Goal: Find specific page/section: Find specific page/section

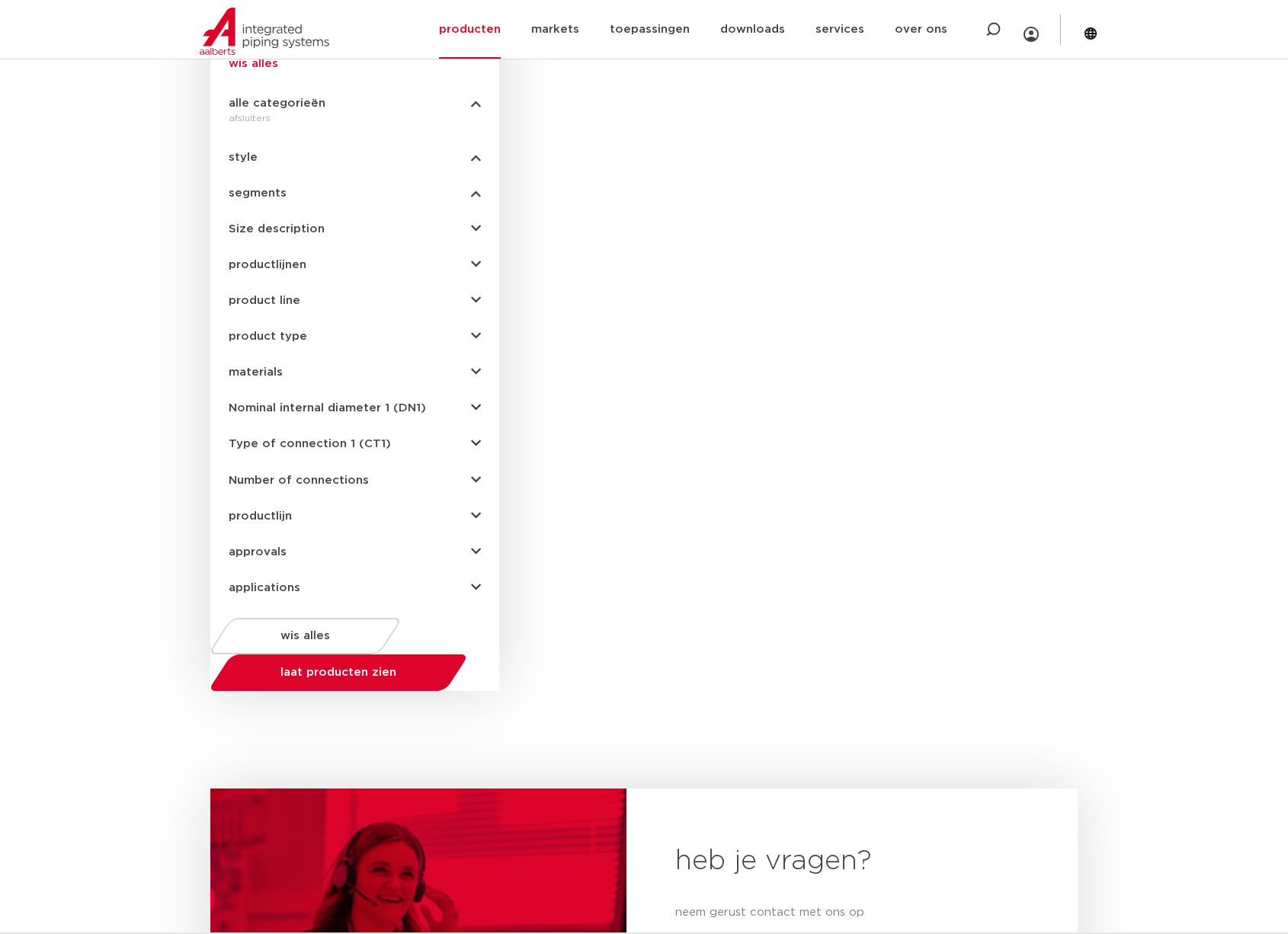
scroll to position [508, 0]
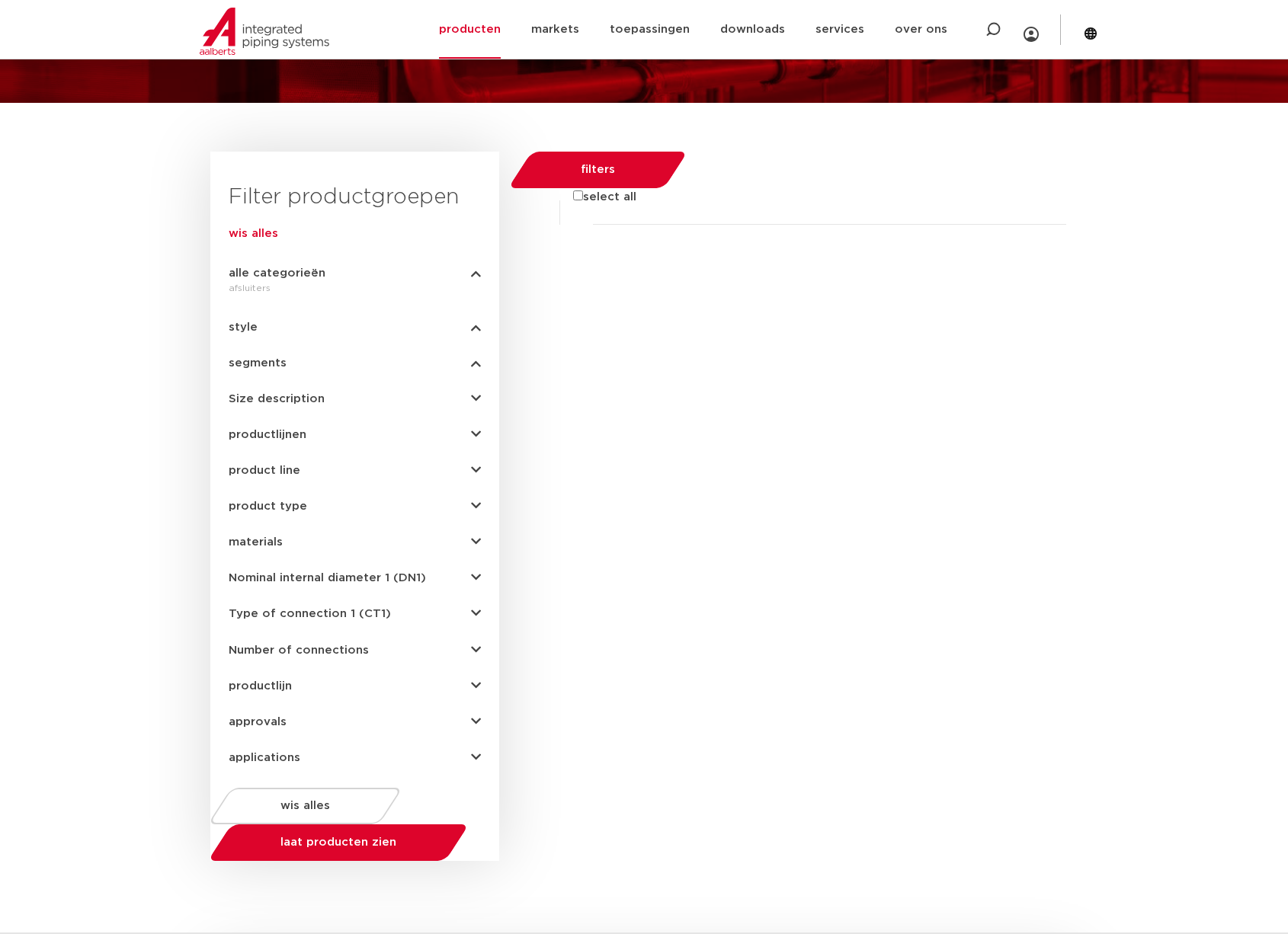
click at [257, 368] on span "segments" at bounding box center [257, 363] width 58 height 12
click at [244, 325] on span "style" at bounding box center [243, 327] width 29 height 12
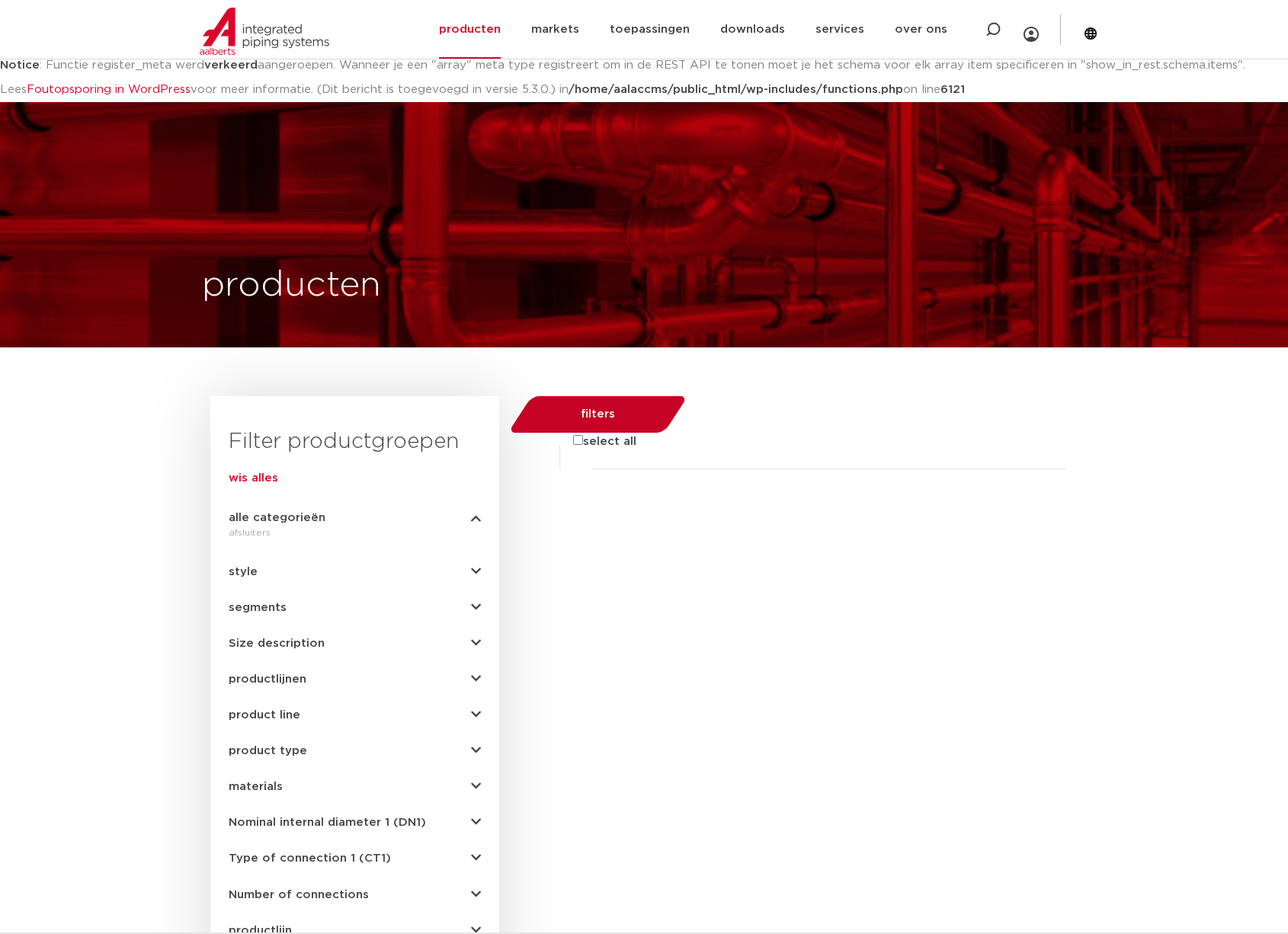
scroll to position [342, 0]
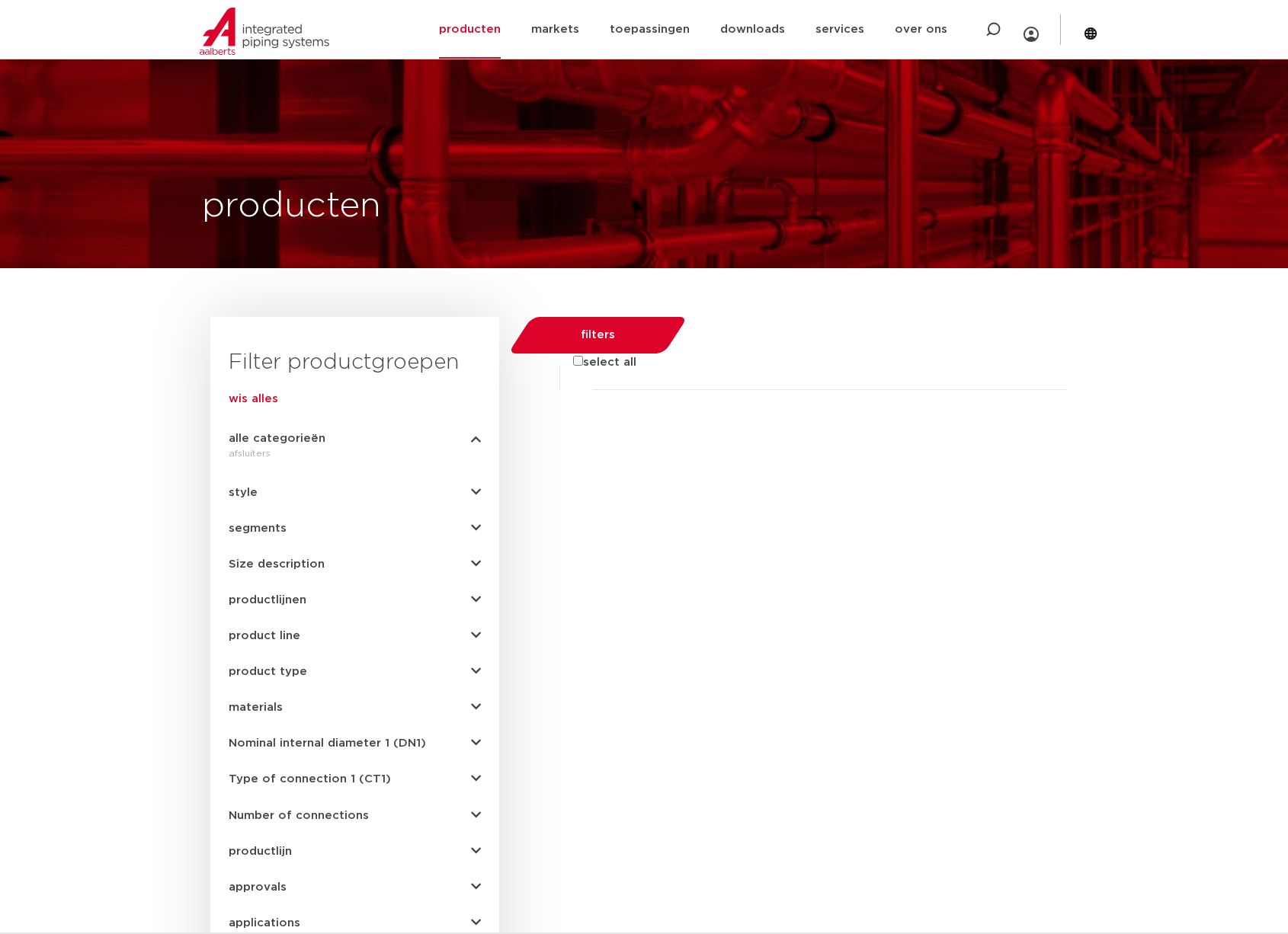
click at [574, 362] on input "select all" at bounding box center [578, 360] width 10 height 10
click at [579, 360] on input "select all" at bounding box center [578, 360] width 10 height 10
checkbox input "false"
click at [279, 634] on span "product line" at bounding box center [264, 636] width 71 height 12
click at [475, 638] on icon "button" at bounding box center [475, 636] width 10 height 12
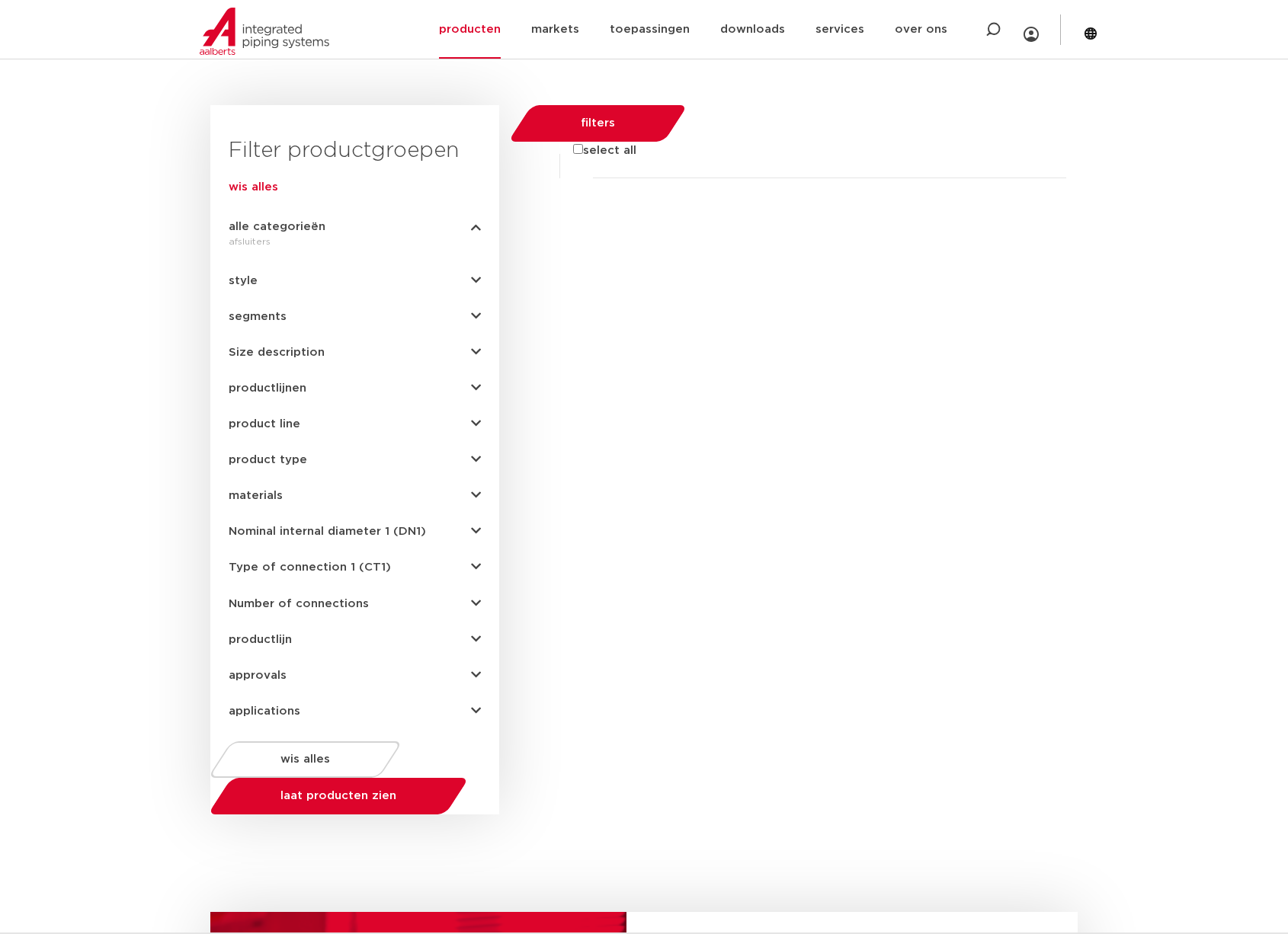
scroll to position [638, 0]
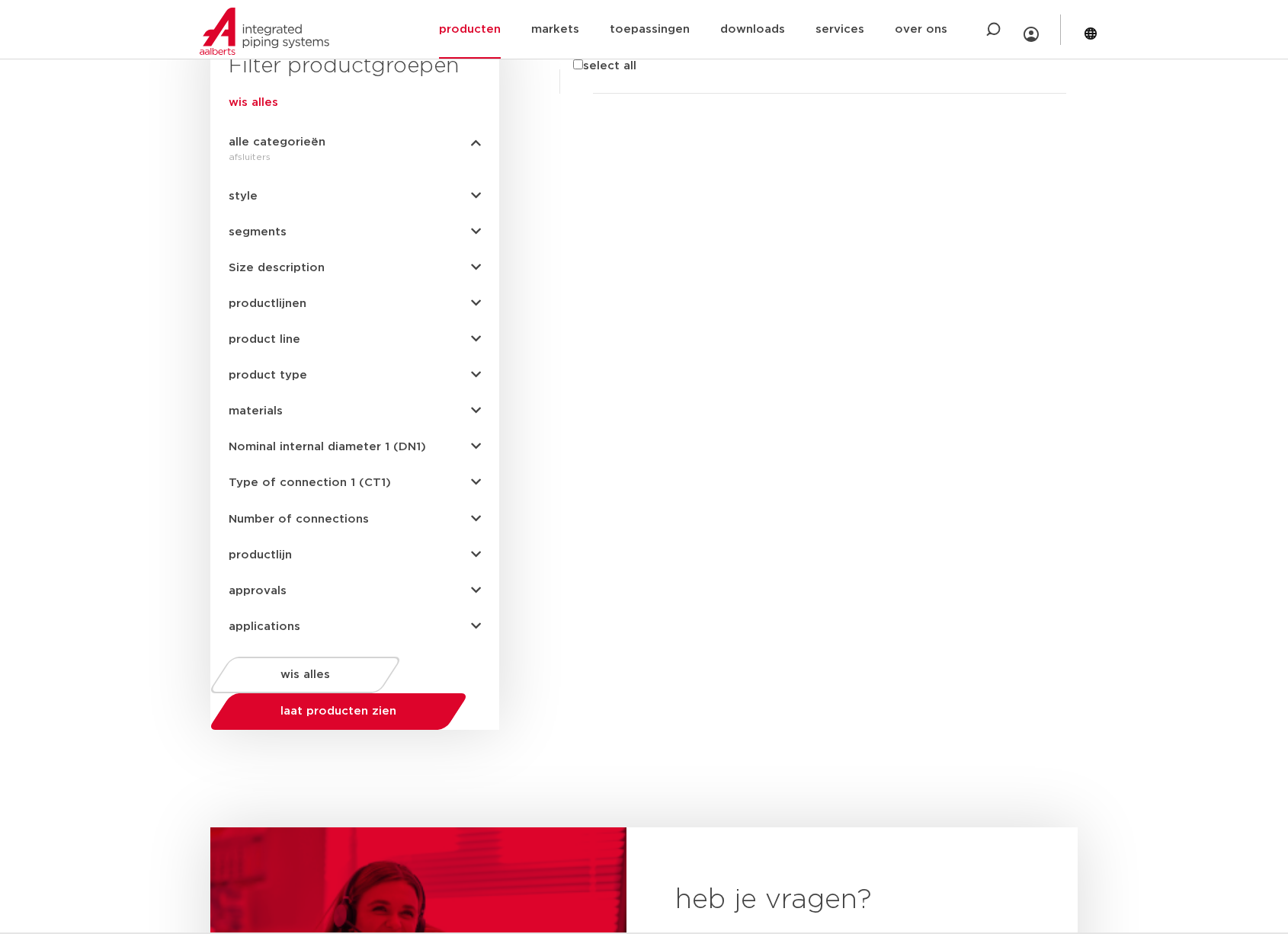
click at [301, 528] on div "alle categorieën afsluiters afsluiters buizen gereedschappen kranen style segme…" at bounding box center [355, 378] width 252 height 508
click at [293, 521] on span "Number of connections" at bounding box center [299, 519] width 141 height 12
click at [264, 553] on span "productlijn" at bounding box center [260, 555] width 63 height 12
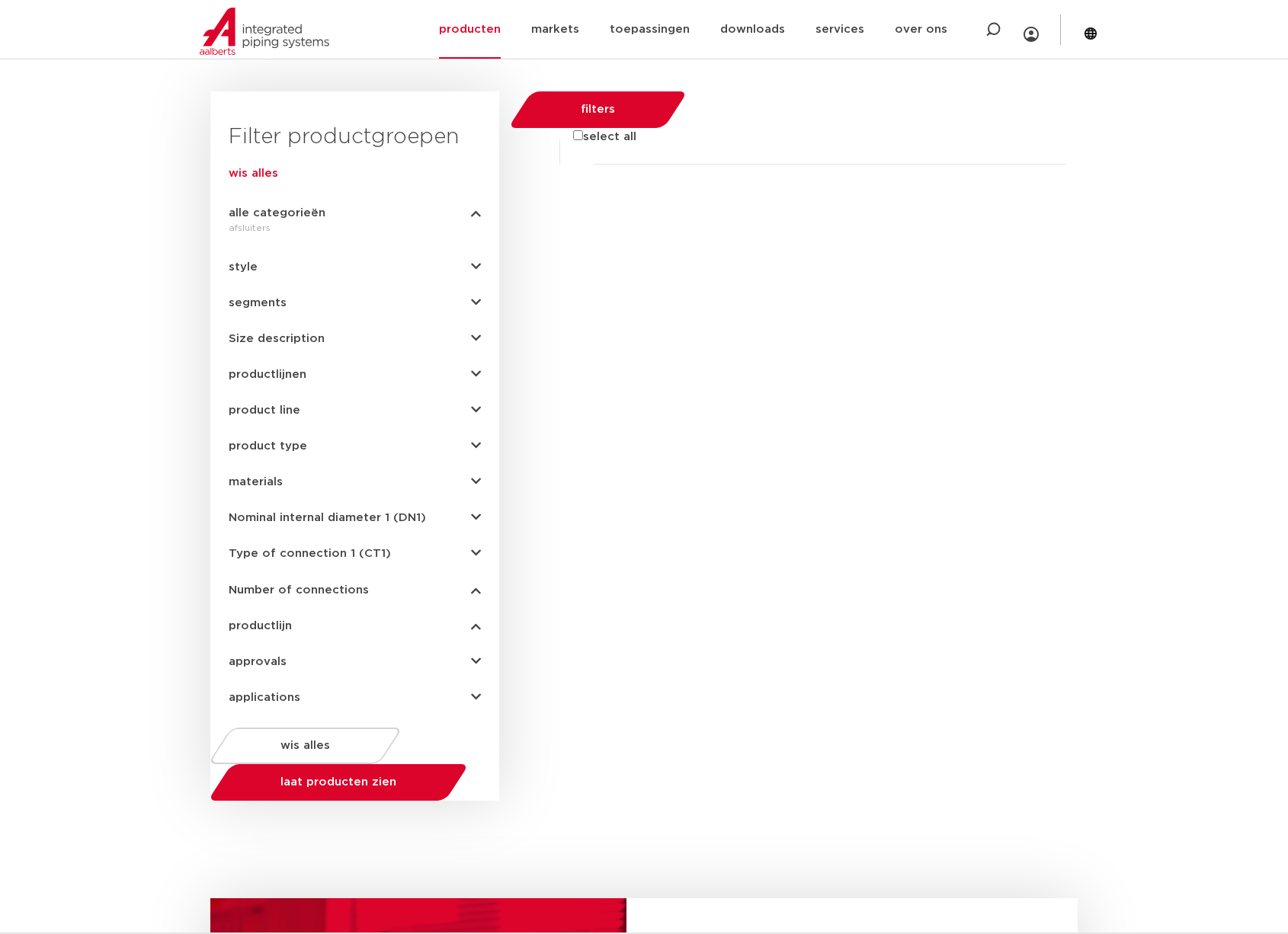
scroll to position [681, 0]
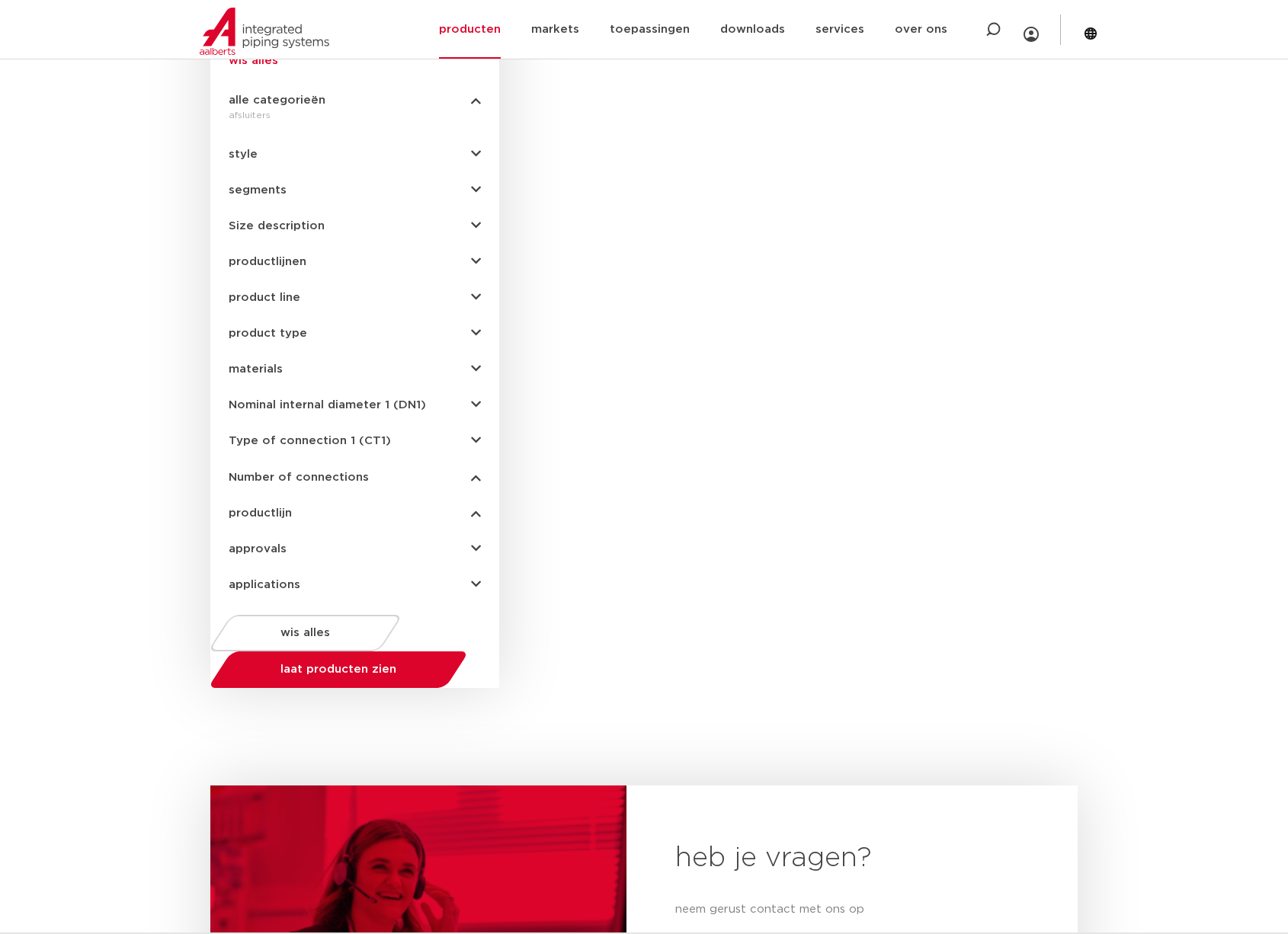
click at [280, 555] on div "alle categorieën afsluiters afsluiters buizen gereedschappen kranen style segme…" at bounding box center [355, 336] width 252 height 508
click at [276, 550] on span "approvals" at bounding box center [257, 548] width 58 height 12
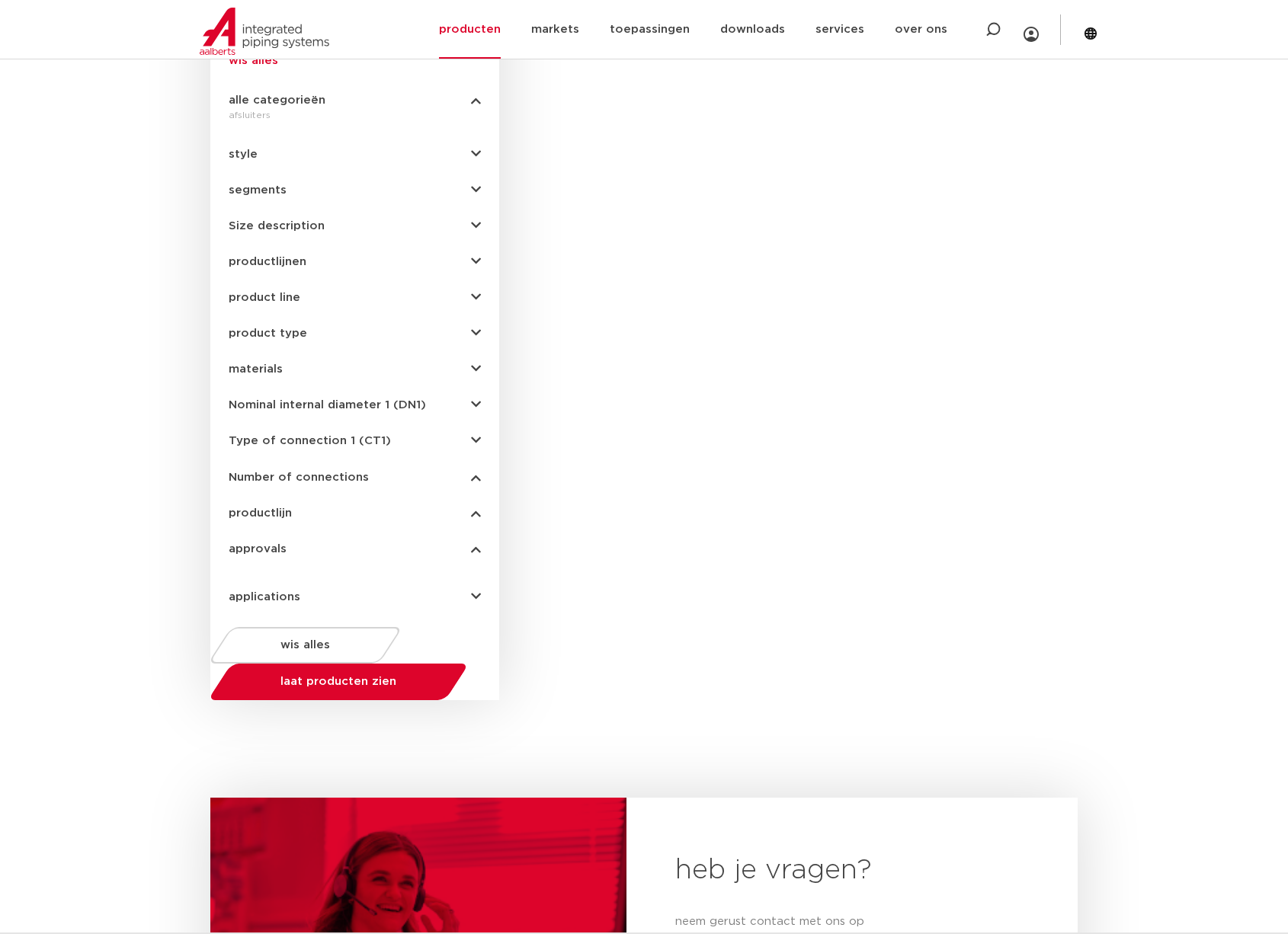
click at [276, 550] on span "approvals" at bounding box center [257, 548] width 58 height 12
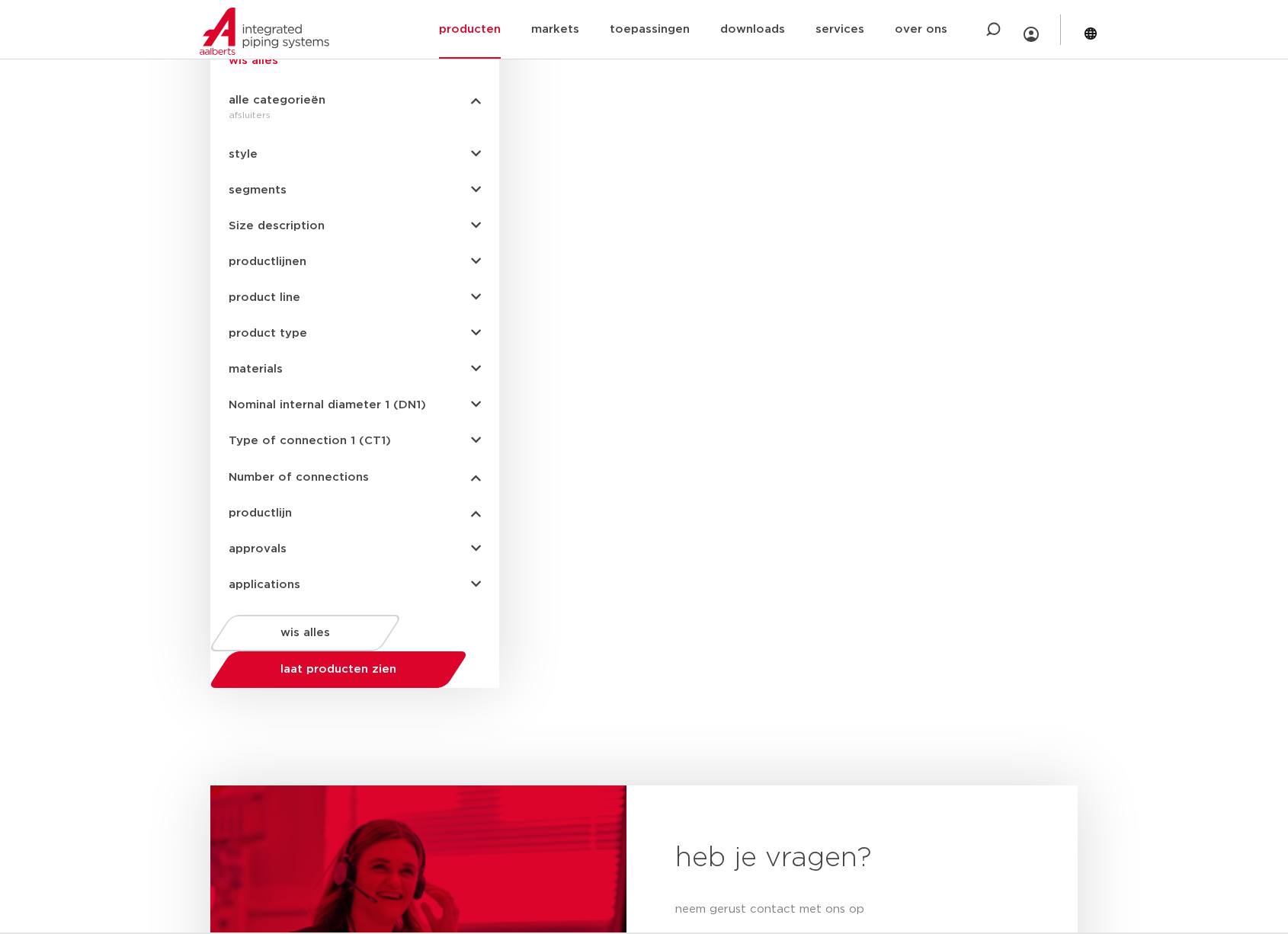
click at [478, 547] on icon "button" at bounding box center [475, 548] width 10 height 12
drag, startPoint x: 477, startPoint y: 550, endPoint x: 499, endPoint y: 564, distance: 26.1
click at [483, 553] on div "Filter productgroepen wis alles alle categorieën afsluiters afsluiters buizen g…" at bounding box center [355, 296] width 289 height 635
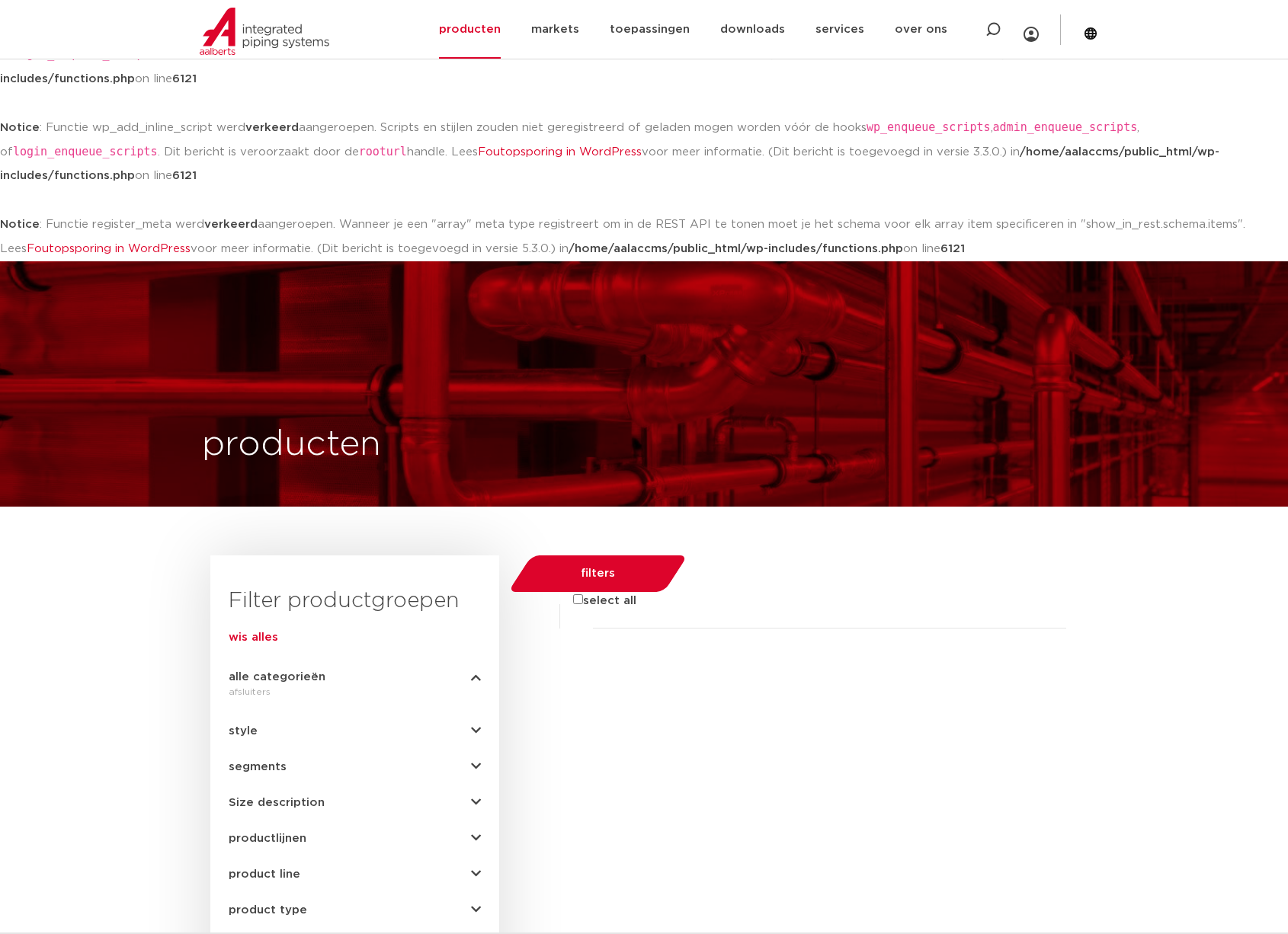
scroll to position [108, 0]
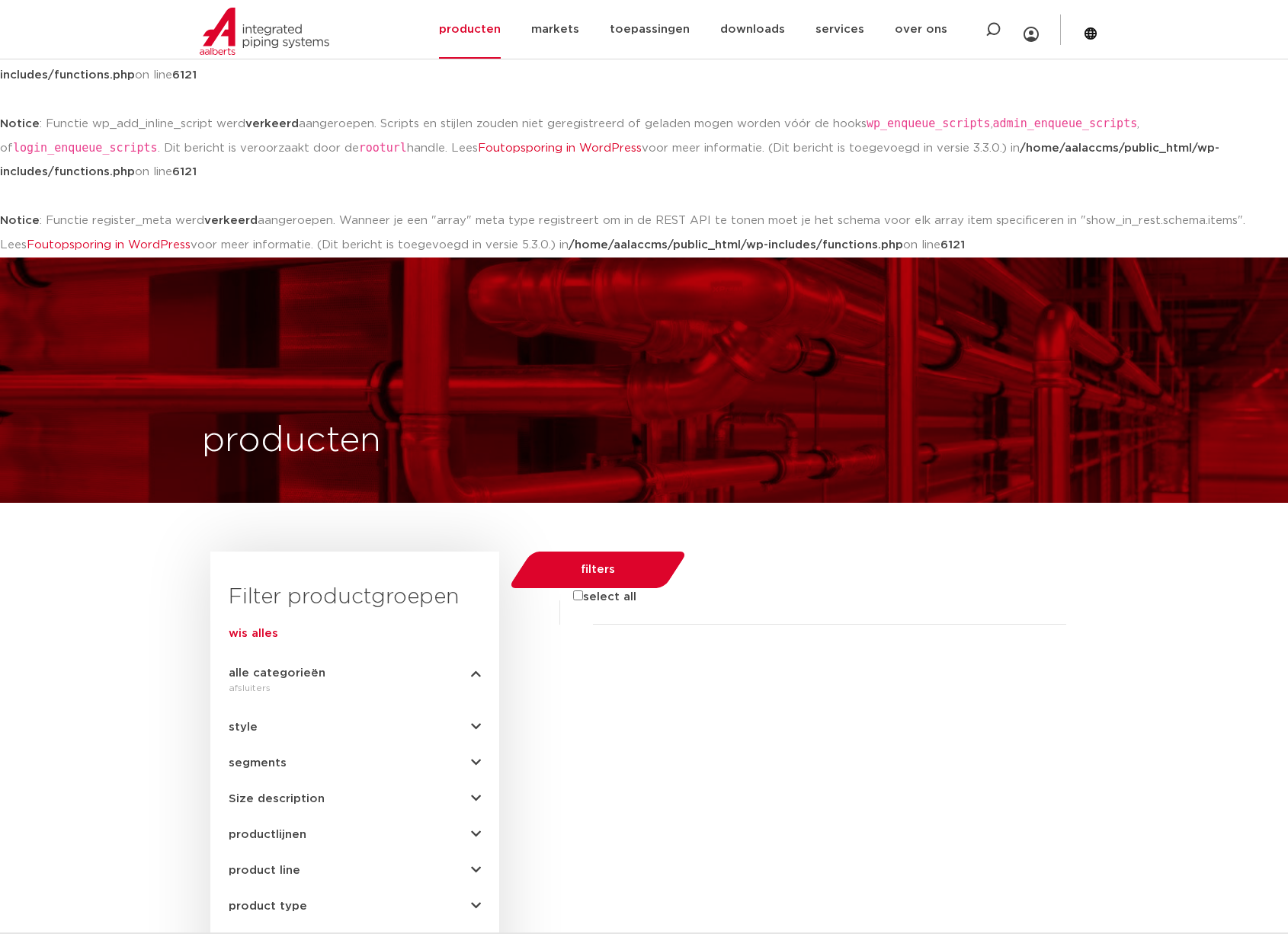
click at [1034, 721] on div "filters select all" at bounding box center [788, 906] width 578 height 709
drag, startPoint x: 61, startPoint y: 737, endPoint x: 74, endPoint y: 737, distance: 13.0
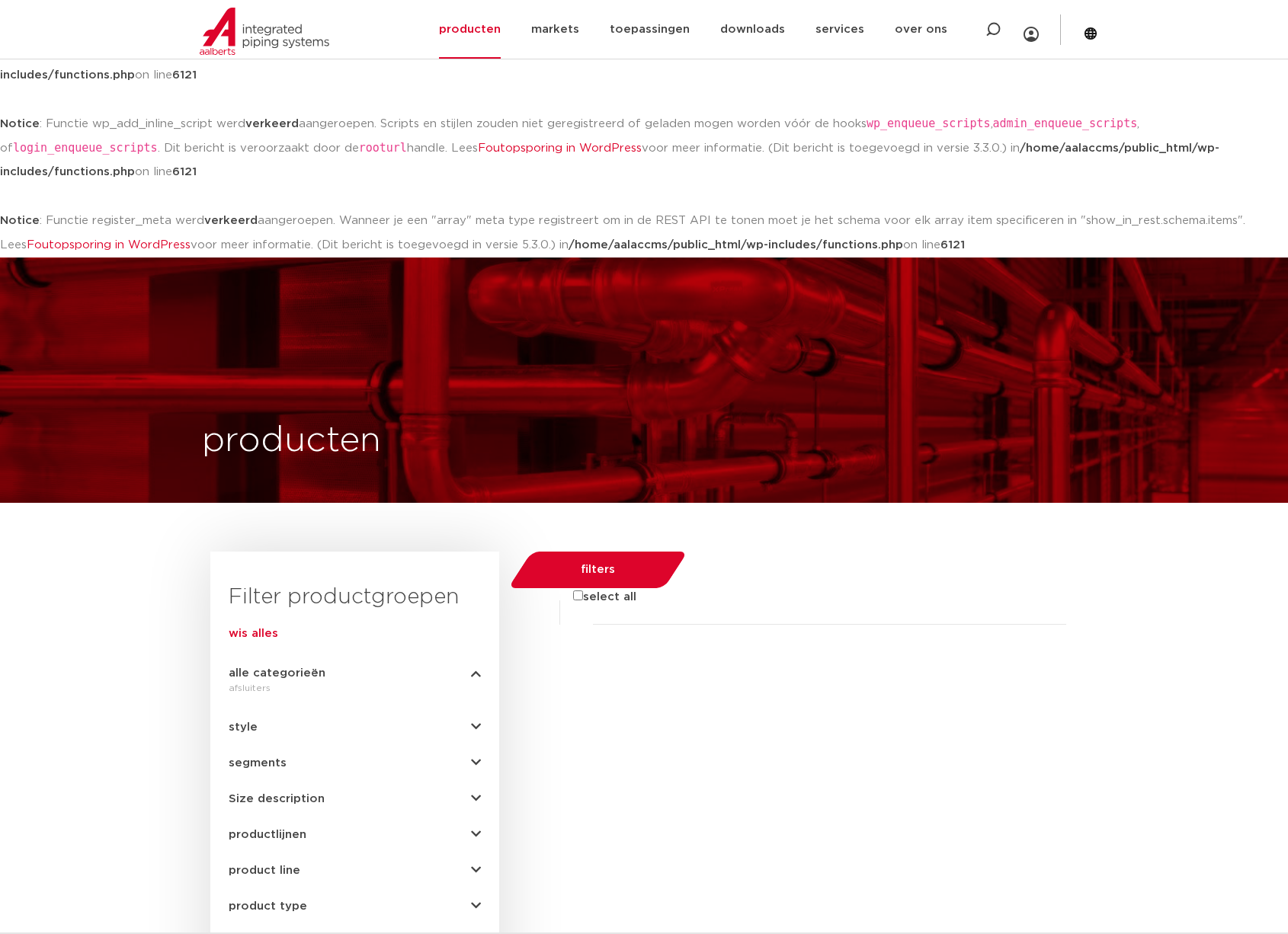
click at [1031, 684] on div "filters select all" at bounding box center [788, 906] width 578 height 709
